Goal: Information Seeking & Learning: Learn about a topic

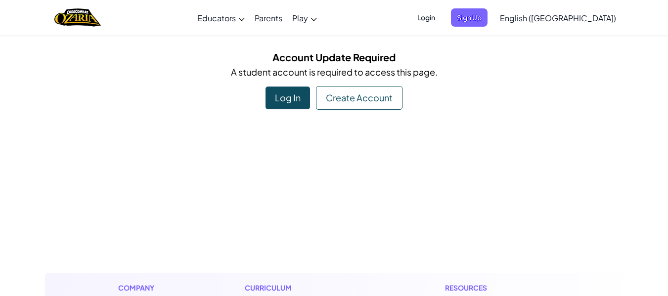
click at [304, 100] on div "Log In" at bounding box center [288, 98] width 45 height 23
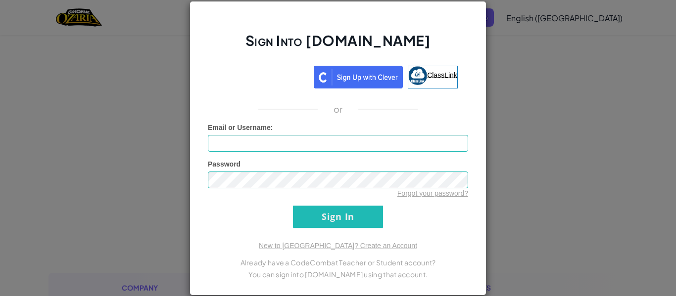
click at [428, 78] on span "ClassLink" at bounding box center [442, 75] width 30 height 8
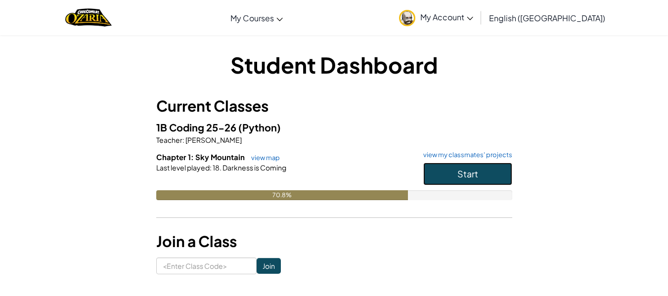
click at [499, 173] on button "Start" at bounding box center [467, 174] width 89 height 23
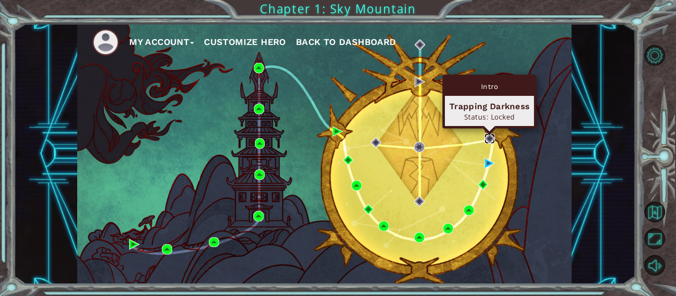
click at [490, 139] on img at bounding box center [489, 139] width 10 height 10
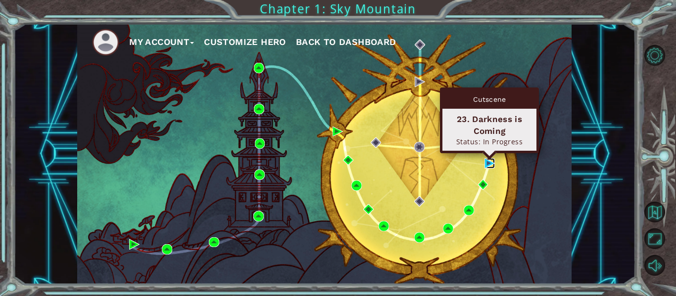
click at [488, 163] on img at bounding box center [489, 163] width 10 height 10
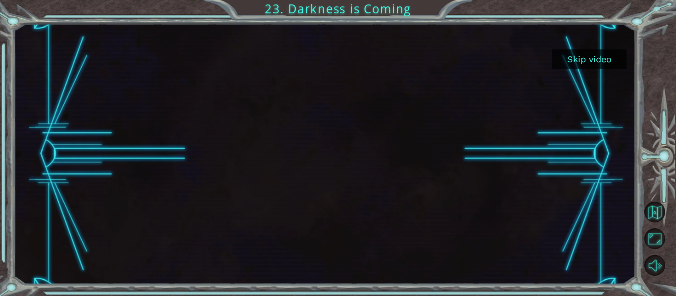
click at [614, 55] on button "Skip video" at bounding box center [589, 58] width 74 height 19
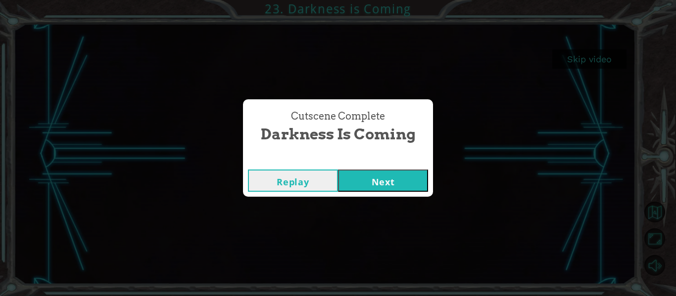
click at [392, 180] on button "Next" at bounding box center [383, 181] width 90 height 22
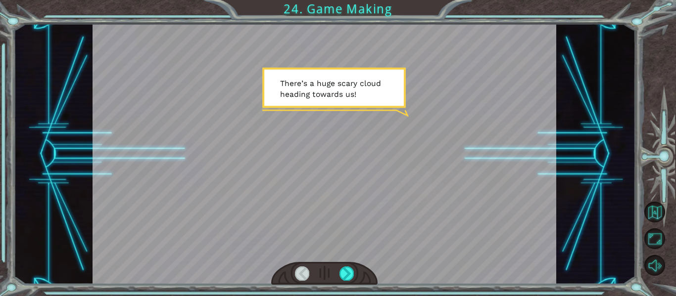
drag, startPoint x: 350, startPoint y: 275, endPoint x: 343, endPoint y: 281, distance: 9.8
click at [343, 281] on div at bounding box center [324, 273] width 107 height 23
click at [347, 272] on div at bounding box center [346, 274] width 14 height 14
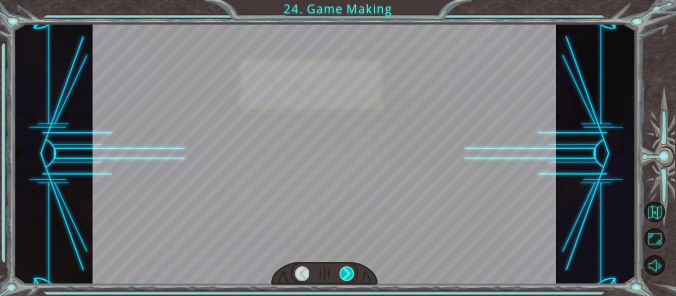
click at [347, 272] on div at bounding box center [346, 274] width 14 height 14
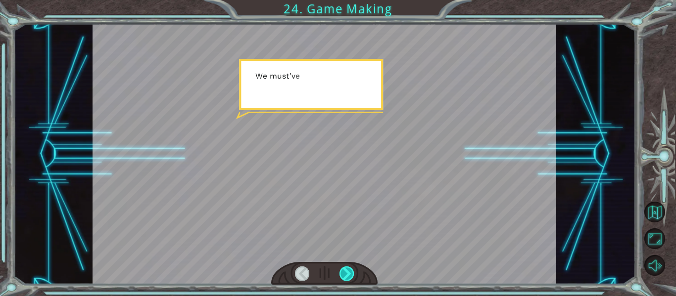
click at [347, 272] on div at bounding box center [346, 274] width 14 height 14
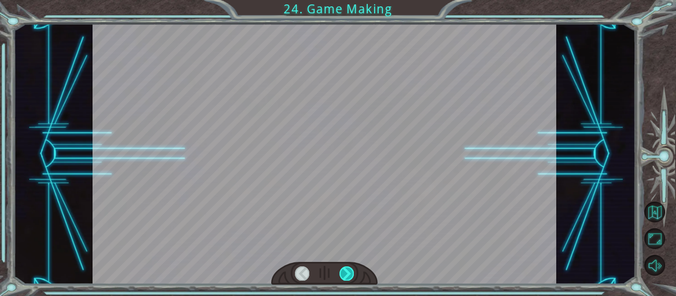
click at [347, 272] on div at bounding box center [346, 274] width 14 height 14
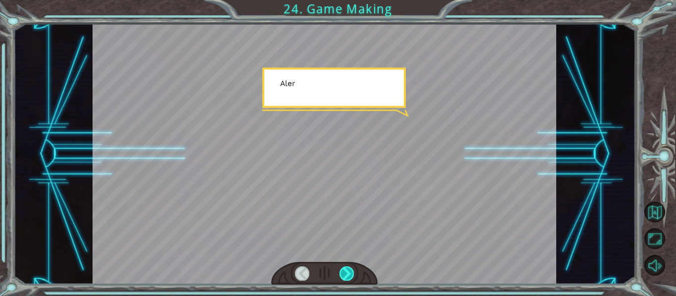
click at [347, 272] on div at bounding box center [346, 274] width 14 height 14
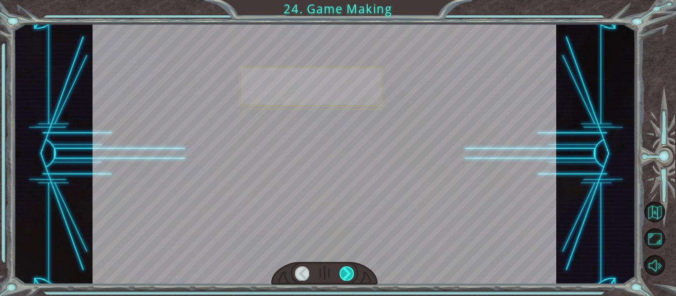
click at [347, 272] on div at bounding box center [346, 274] width 14 height 14
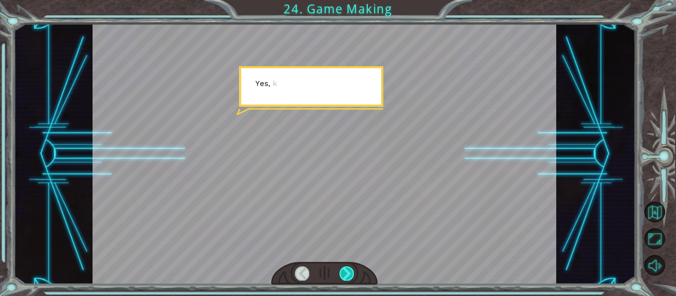
click at [347, 272] on div at bounding box center [346, 274] width 14 height 14
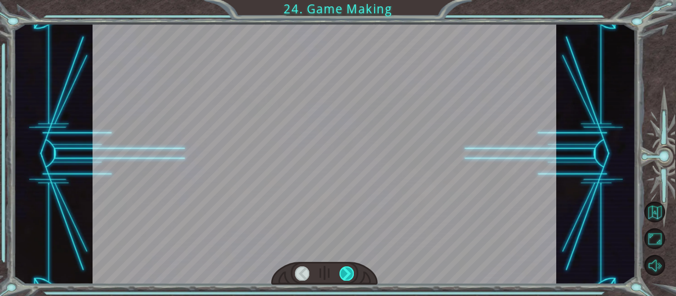
click at [347, 272] on div at bounding box center [346, 274] width 14 height 14
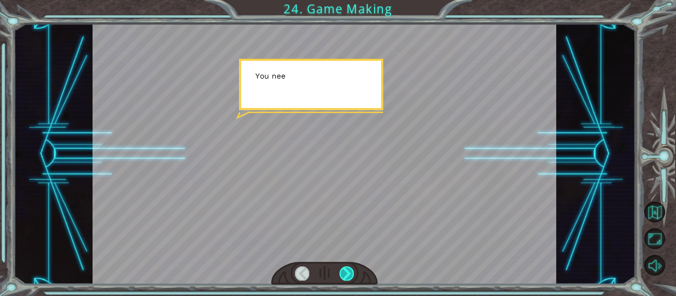
click at [347, 272] on div at bounding box center [346, 274] width 14 height 14
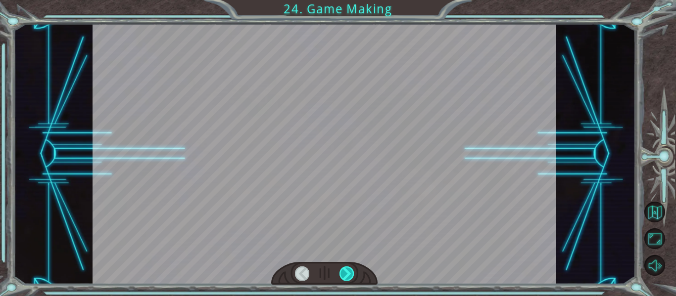
click at [347, 272] on div at bounding box center [346, 274] width 14 height 14
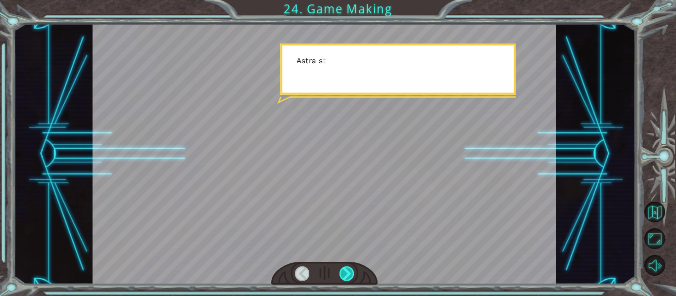
click at [347, 272] on div at bounding box center [346, 274] width 14 height 14
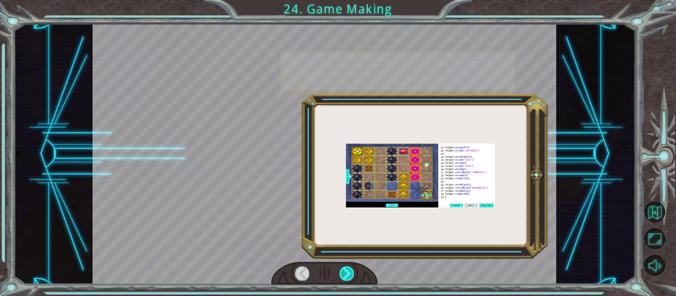
click at [347, 272] on div at bounding box center [346, 274] width 14 height 14
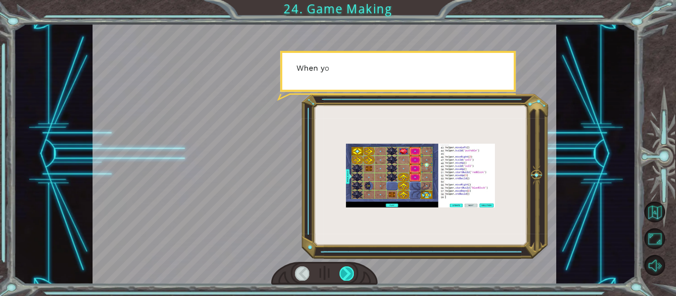
click at [347, 272] on div at bounding box center [346, 274] width 14 height 14
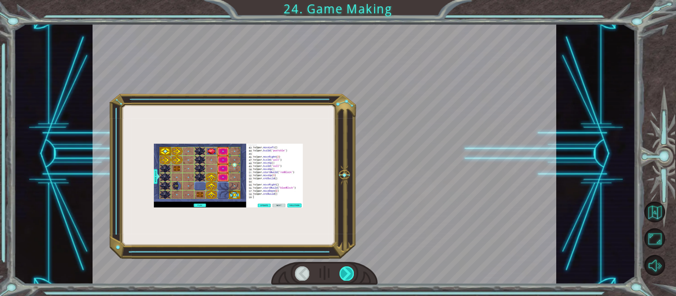
click at [347, 272] on div at bounding box center [346, 274] width 14 height 14
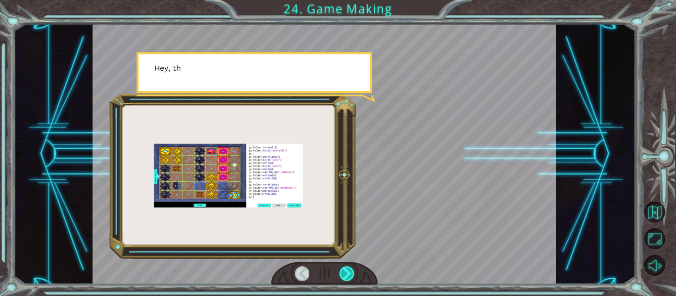
click at [347, 272] on div at bounding box center [346, 274] width 14 height 14
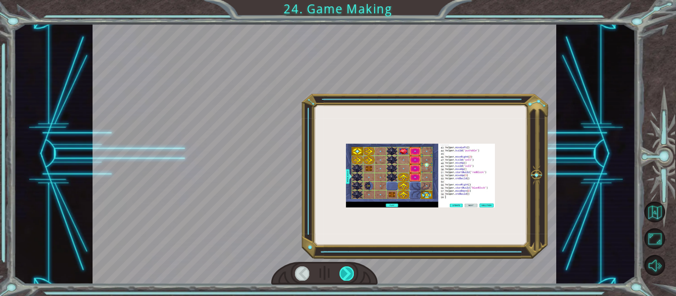
click at [347, 272] on div at bounding box center [346, 274] width 14 height 14
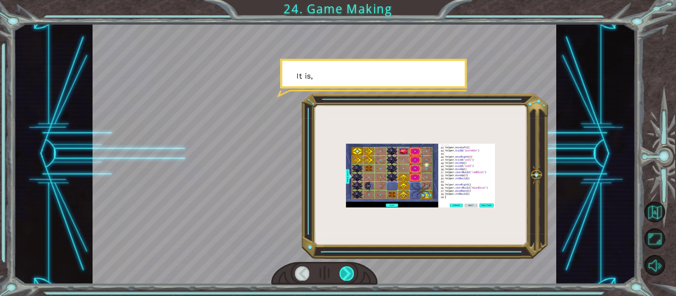
click at [347, 272] on div at bounding box center [346, 274] width 14 height 14
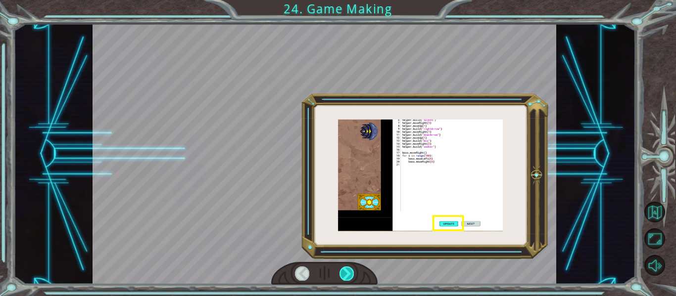
click at [347, 272] on div at bounding box center [346, 274] width 14 height 14
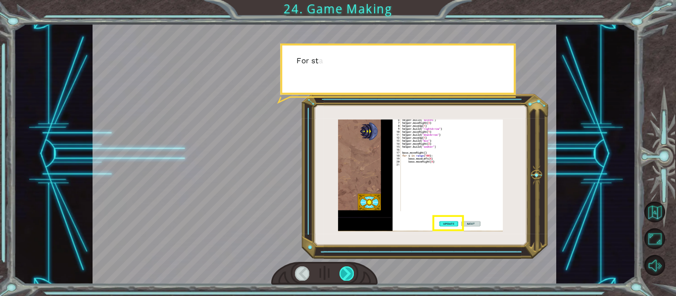
click at [347, 272] on div at bounding box center [346, 274] width 14 height 14
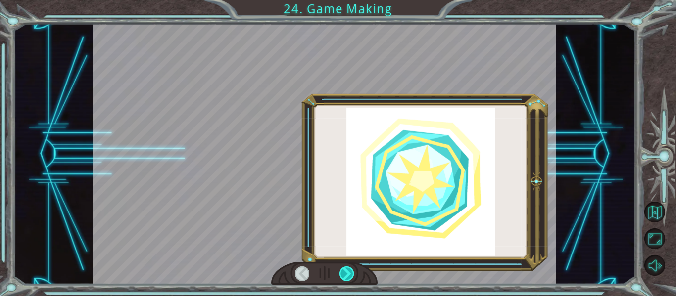
click at [347, 272] on div at bounding box center [346, 274] width 14 height 14
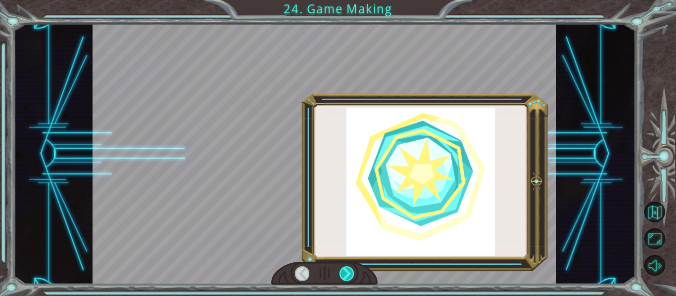
click at [347, 272] on div at bounding box center [346, 274] width 14 height 14
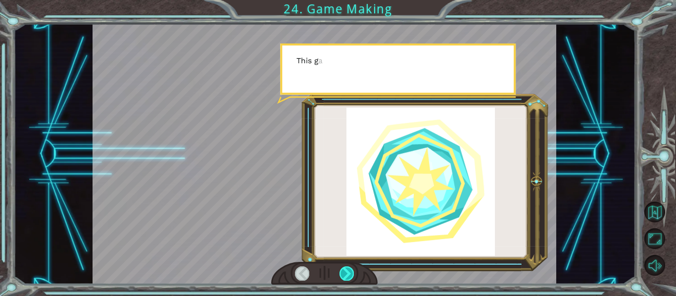
click at [347, 272] on div at bounding box center [346, 274] width 14 height 14
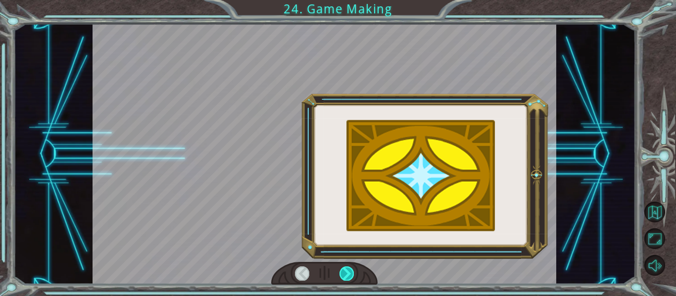
click at [347, 272] on div at bounding box center [346, 274] width 14 height 14
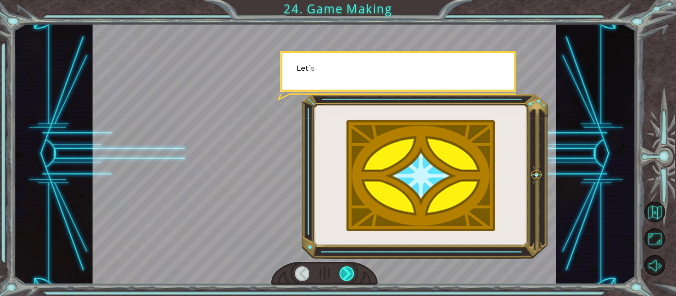
click at [347, 272] on div at bounding box center [346, 274] width 14 height 14
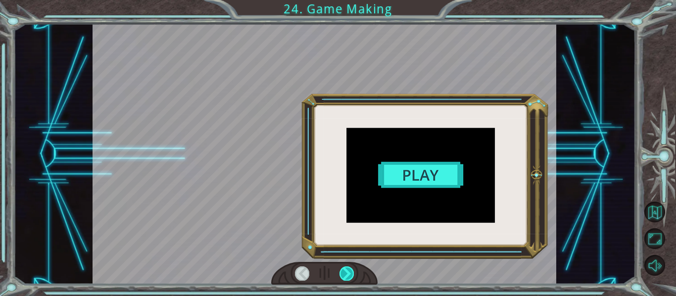
click at [347, 272] on div at bounding box center [346, 274] width 14 height 14
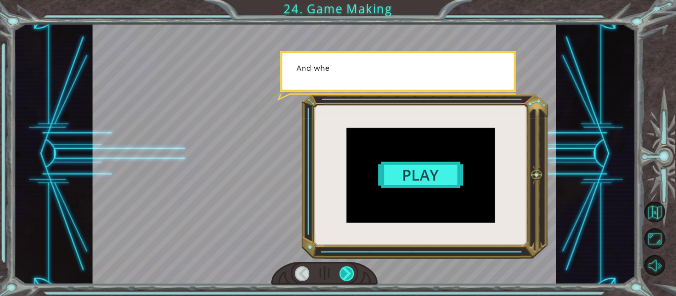
click at [347, 272] on div at bounding box center [346, 274] width 14 height 14
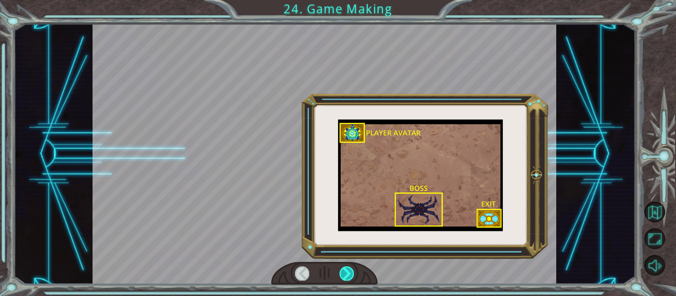
click at [347, 272] on div at bounding box center [346, 274] width 14 height 14
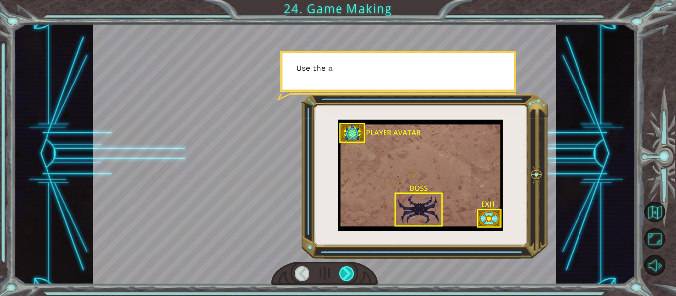
click at [347, 272] on div at bounding box center [346, 274] width 14 height 14
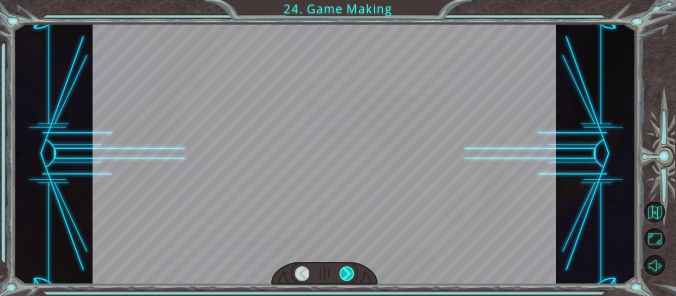
click at [347, 272] on div at bounding box center [346, 274] width 14 height 14
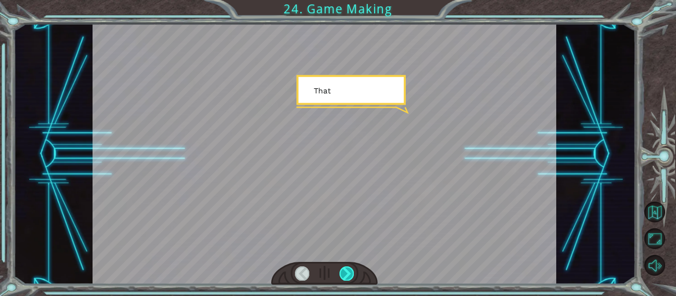
click at [347, 272] on div at bounding box center [346, 274] width 14 height 14
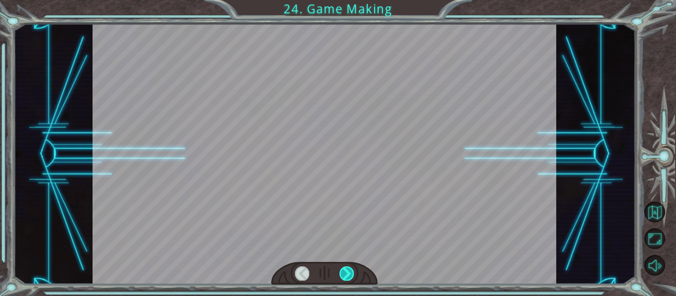
click at [347, 272] on div at bounding box center [346, 274] width 14 height 14
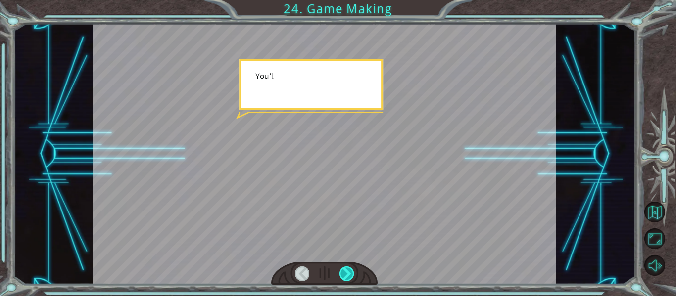
click at [347, 272] on div at bounding box center [346, 274] width 14 height 14
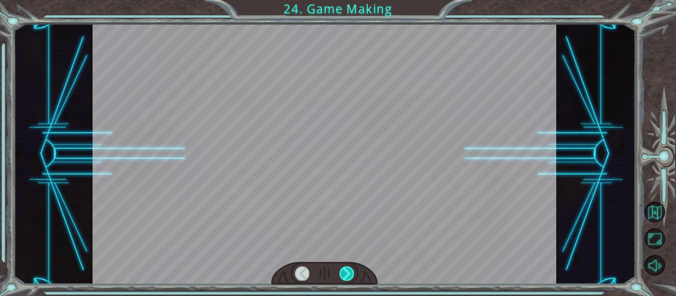
click at [347, 272] on div at bounding box center [346, 274] width 14 height 14
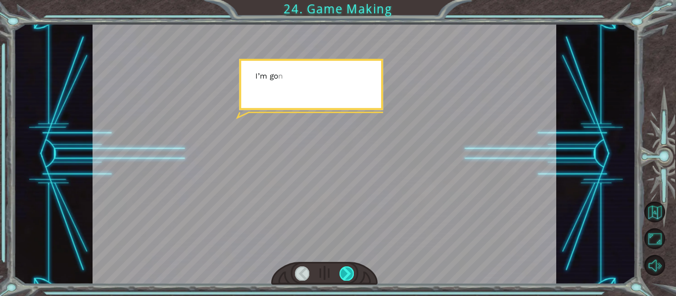
click at [347, 272] on div at bounding box center [346, 274] width 14 height 14
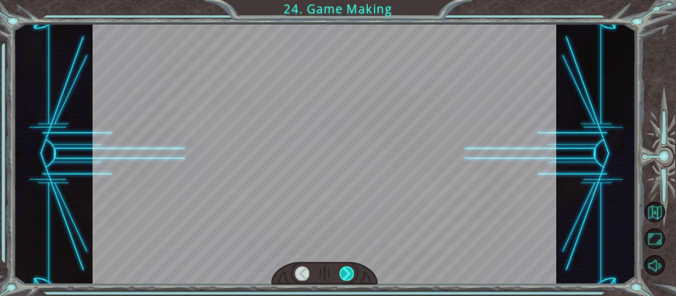
click at [347, 272] on div at bounding box center [346, 274] width 14 height 14
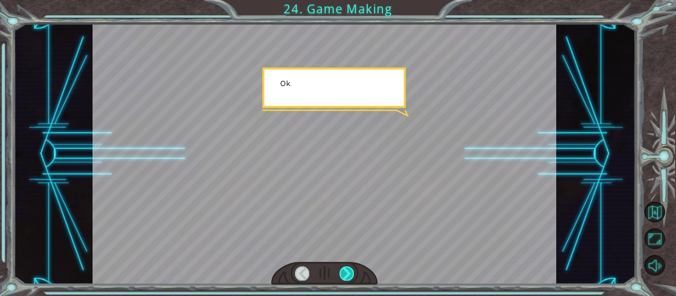
click at [347, 272] on div at bounding box center [346, 274] width 14 height 14
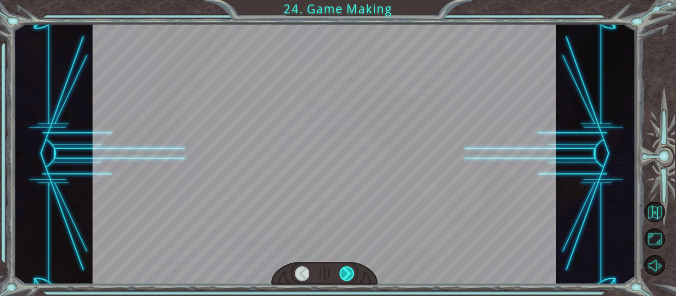
click at [347, 272] on div at bounding box center [346, 274] width 14 height 14
click at [347, 0] on div "T h e r e ’ s a h u g e s c a r y c l o u d h e a d i n g t o w a r d s u s ! W…" at bounding box center [338, 0] width 676 height 0
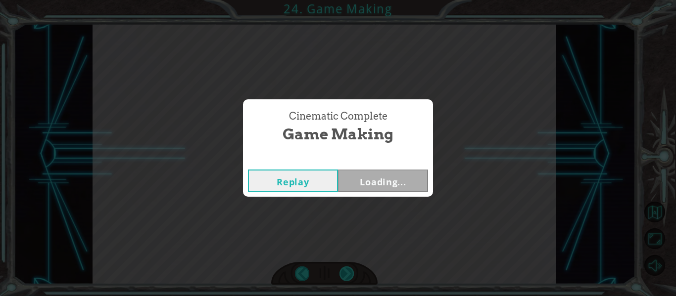
click at [347, 272] on div "Cinematic Complete Game Making Replay Loading..." at bounding box center [338, 148] width 676 height 296
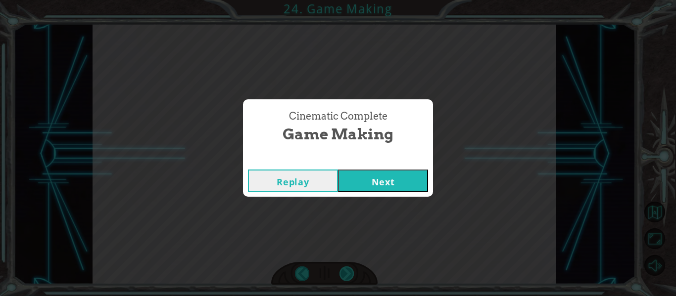
click at [347, 272] on div "Cinematic Complete Game Making Replay Next" at bounding box center [338, 148] width 676 height 296
drag, startPoint x: 347, startPoint y: 272, endPoint x: 368, endPoint y: 178, distance: 96.7
click at [368, 178] on div "Cinematic Complete Game Making Replay Next" at bounding box center [338, 148] width 676 height 296
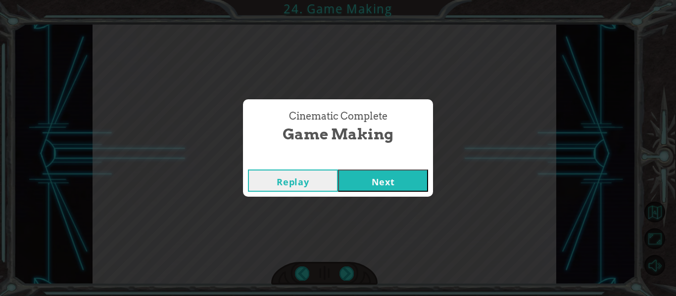
click at [370, 187] on button "Next" at bounding box center [383, 181] width 90 height 22
